Goal: Transaction & Acquisition: Obtain resource

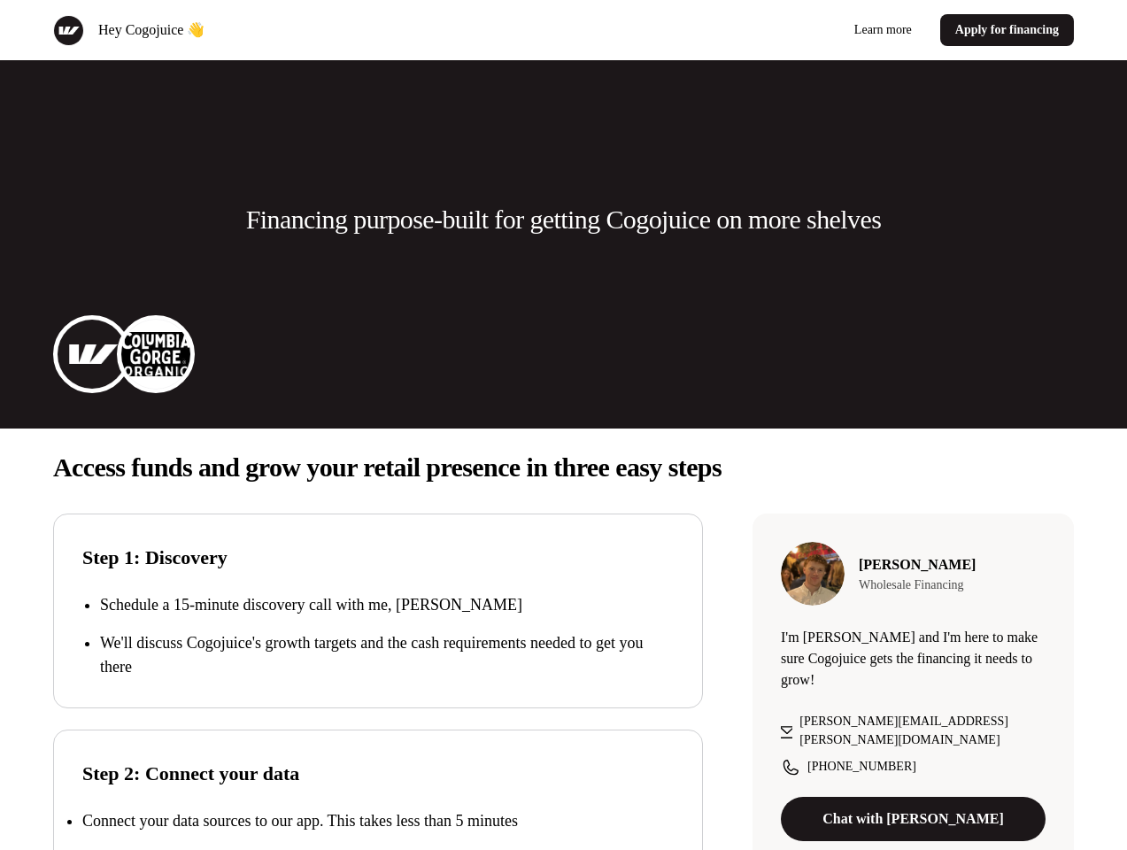
click at [563, 30] on div "Hey Cogojuice 👋 Learn more Apply for financing" at bounding box center [563, 30] width 1127 height 60
click at [305, 30] on div "Hey Cogojuice 👋" at bounding box center [305, 30] width 504 height 31
click at [822, 30] on div "Learn more Apply for financing" at bounding box center [823, 30] width 504 height 32
click at [563, 220] on p "Financing purpose-built for getting Cogojuice on more shelves" at bounding box center [563, 219] width 635 height 35
click at [92, 354] on img at bounding box center [92, 354] width 71 height 71
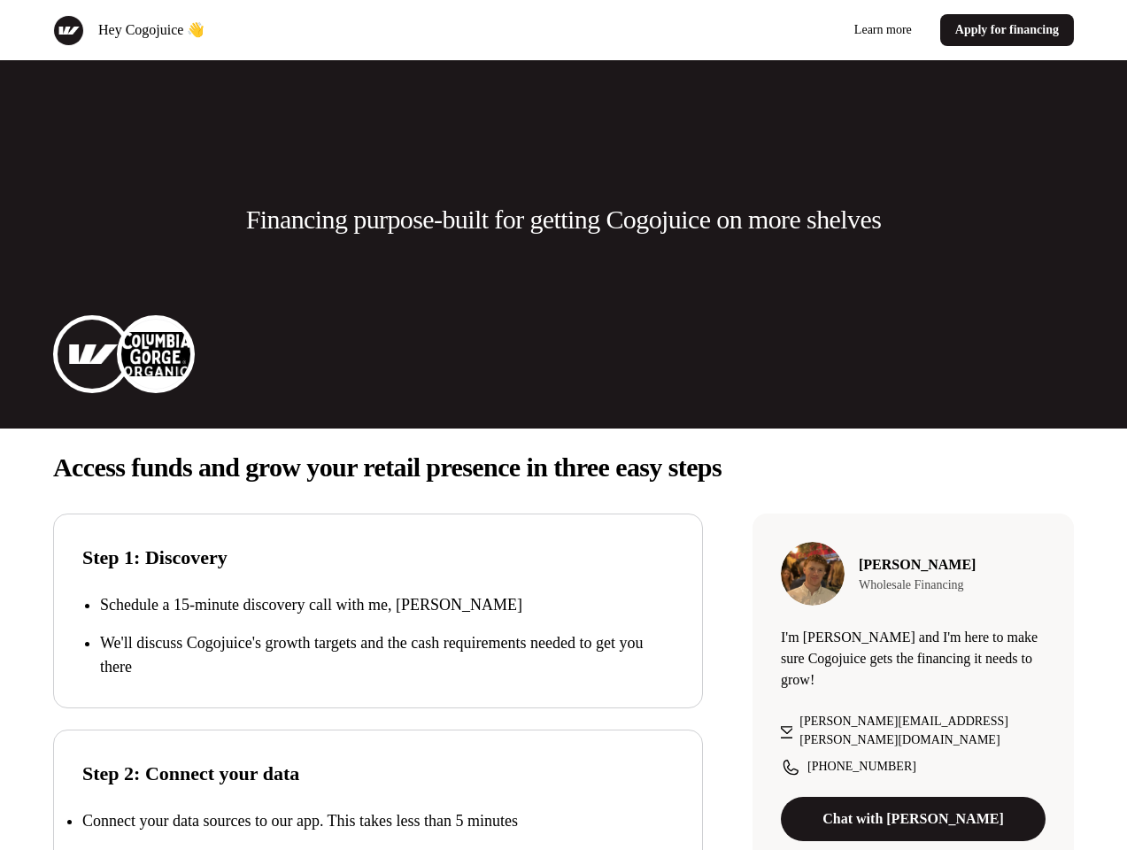
click at [156, 354] on img at bounding box center [155, 354] width 71 height 71
click at [563, 467] on p "Access funds and grow your retail presence in three easy steps" at bounding box center [563, 467] width 1021 height 35
click at [378, 636] on p "We'll discuss Cogojuice's growth targets and the cash requirements needed to ge…" at bounding box center [387, 655] width 574 height 48
click at [378, 790] on div "Step 2: Connect your data Connect your data sources to our app. This takes less…" at bounding box center [378, 826] width 650 height 195
click at [378, 821] on p "Connect your data sources to our app. This takes less than 5 minutes" at bounding box center [300, 821] width 436 height 18
